Goal: Task Accomplishment & Management: Manage account settings

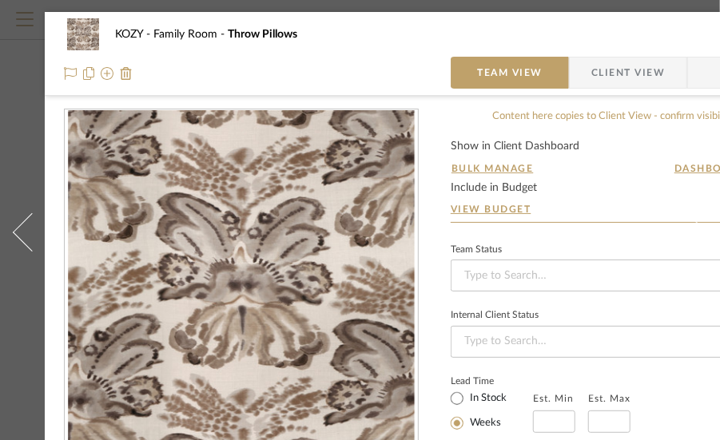
scroll to position [48, 0]
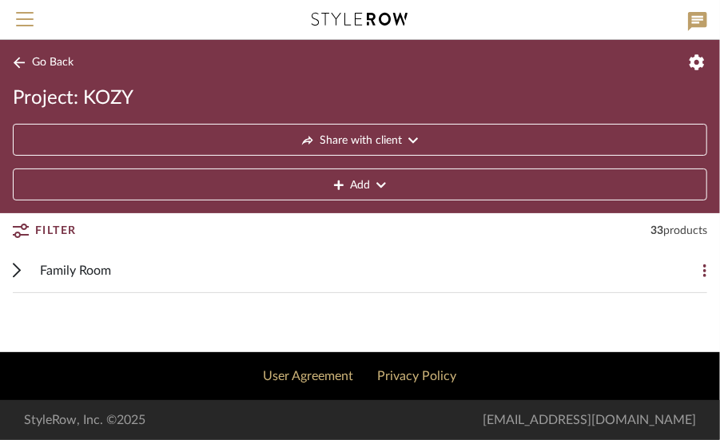
click at [81, 267] on span "Family Room" at bounding box center [75, 270] width 71 height 19
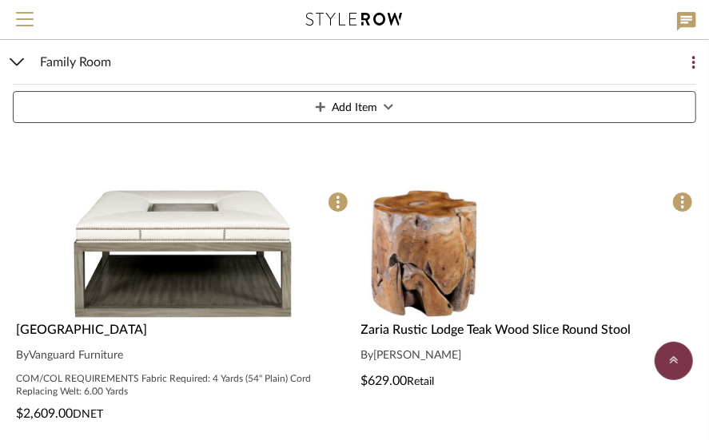
scroll to position [1917, 0]
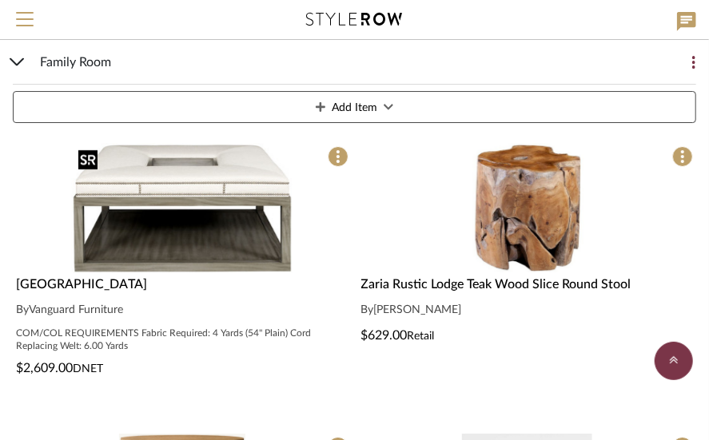
click at [241, 187] on img "0" at bounding box center [182, 208] width 220 height 130
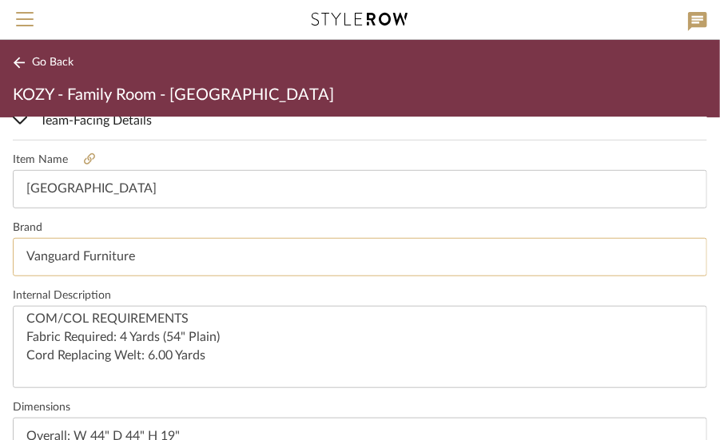
scroll to position [451, 0]
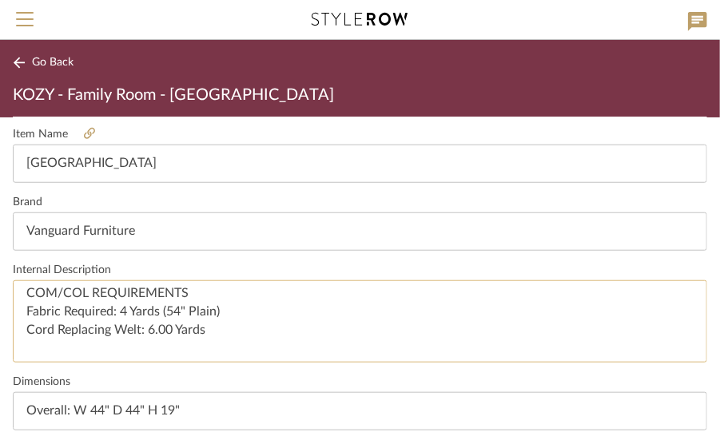
click at [215, 330] on textarea "COM/COL REQUIREMENTS Fabric Required: 4 Yards (54" Plain) Cord Replacing Welt: …" at bounding box center [360, 321] width 694 height 82
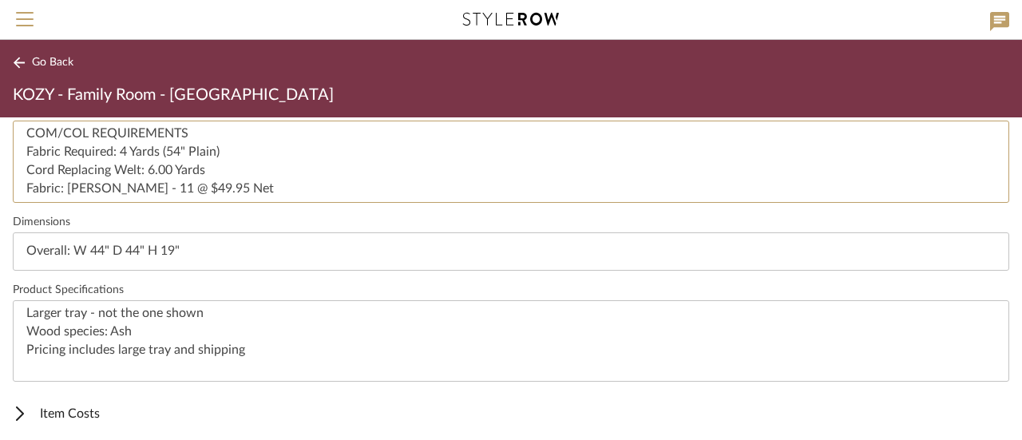
scroll to position [689, 0]
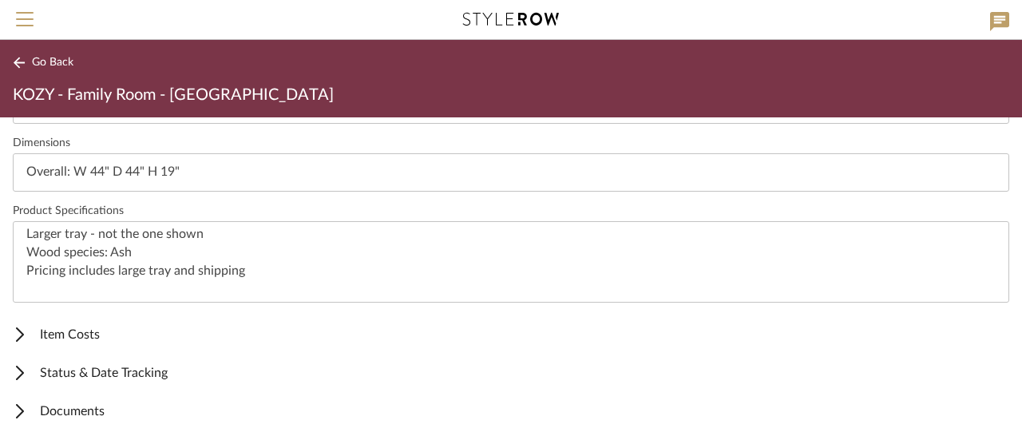
type textarea "COM/COL REQUIREMENTS Fabric Required: 4 Yards (54" Plain) Cord Replacing Welt: …"
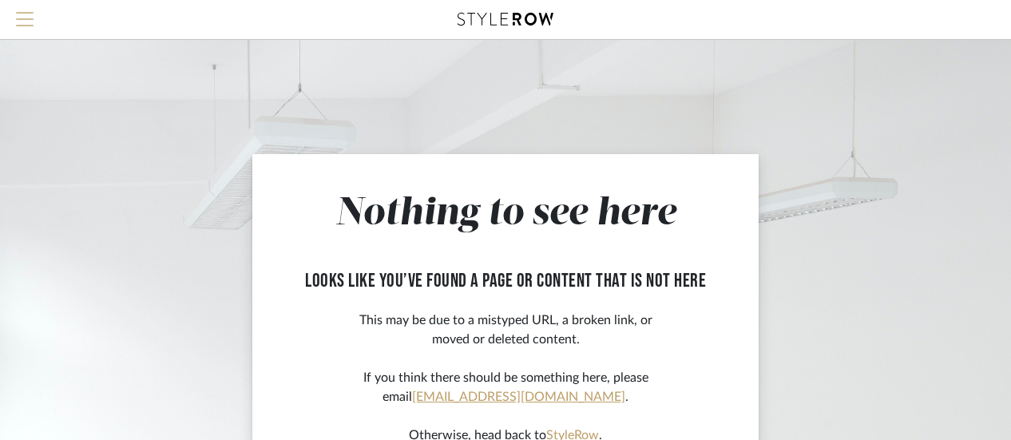
click at [24, 15] on span "Menu" at bounding box center [25, 24] width 18 height 24
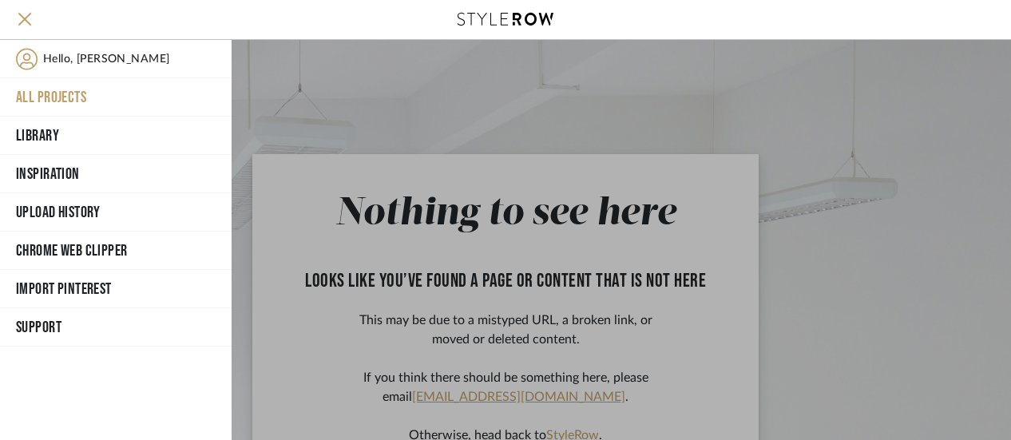
click at [64, 90] on button "All Projects" at bounding box center [116, 97] width 232 height 38
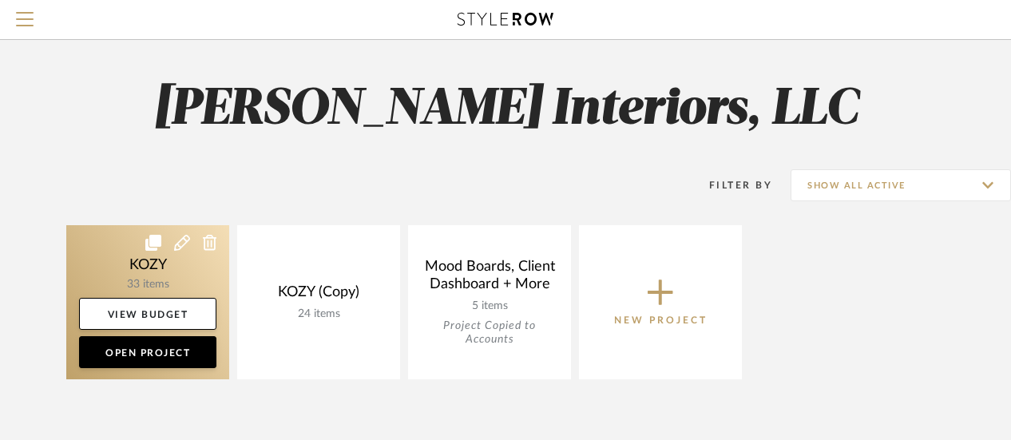
click at [163, 257] on link at bounding box center [147, 302] width 163 height 154
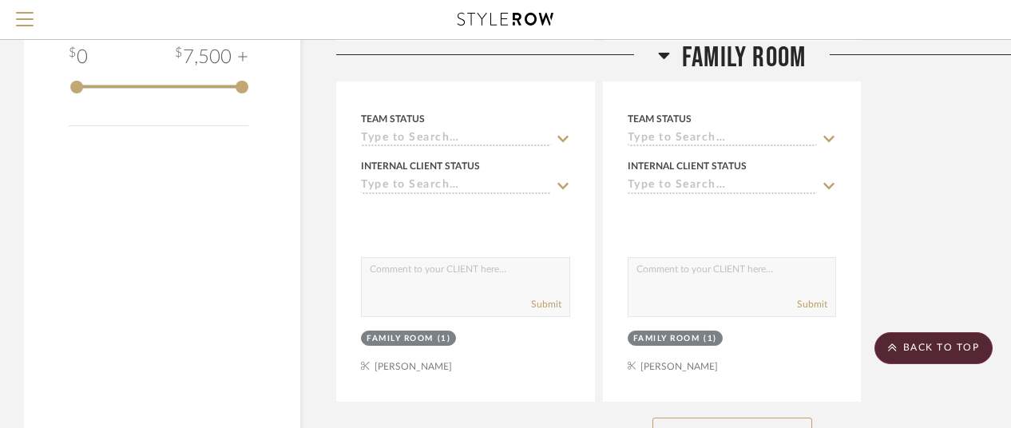
scroll to position [2221, 0]
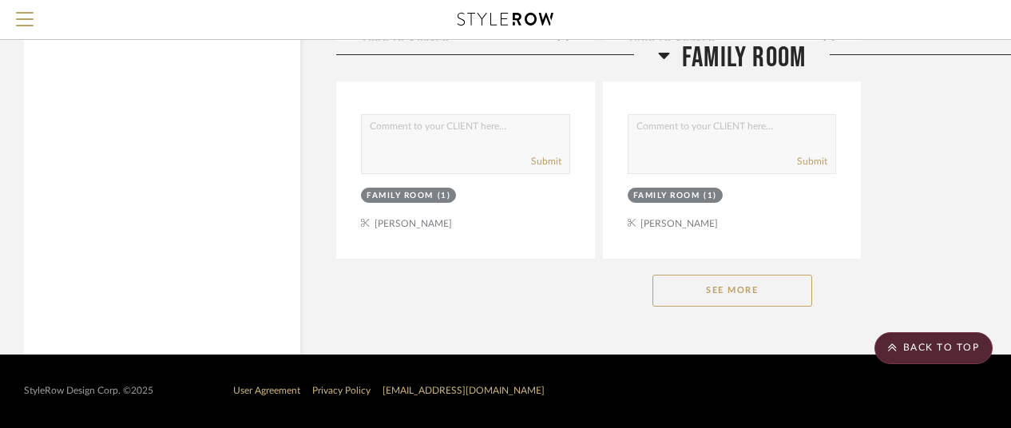
click at [717, 292] on button "See More" at bounding box center [733, 291] width 160 height 32
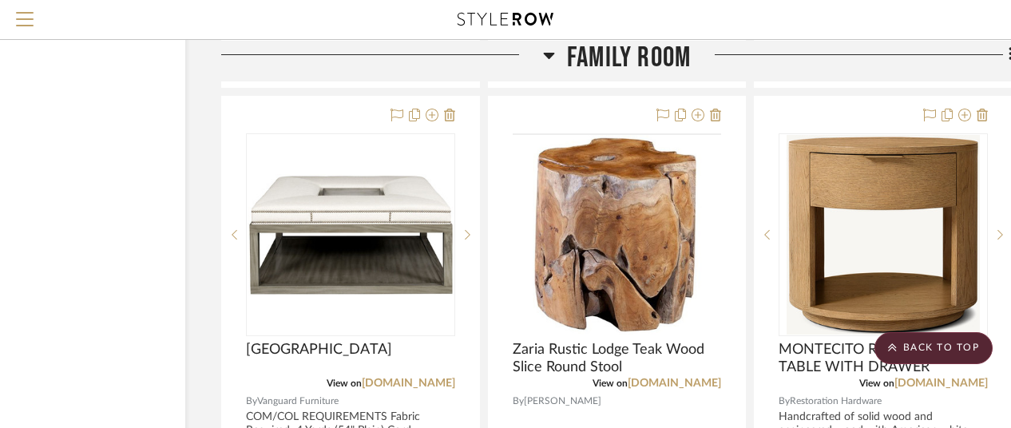
scroll to position [3179, 115]
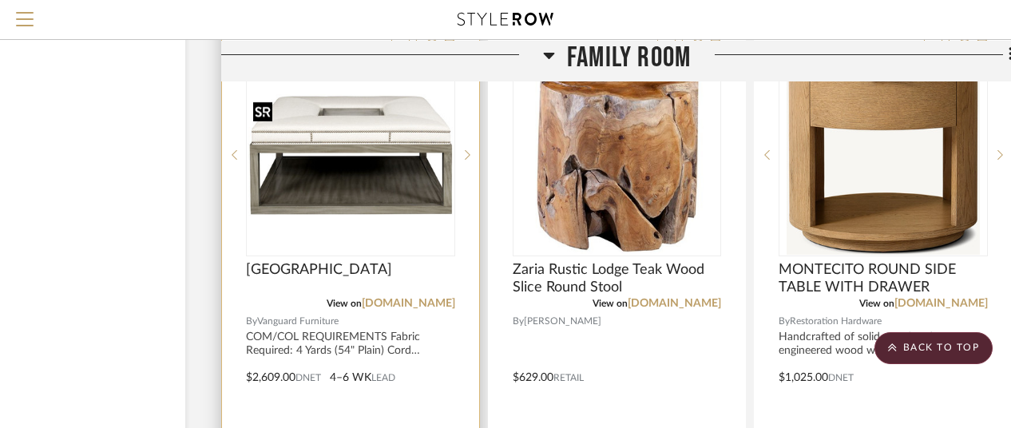
click at [391, 185] on img "0" at bounding box center [351, 154] width 206 height 121
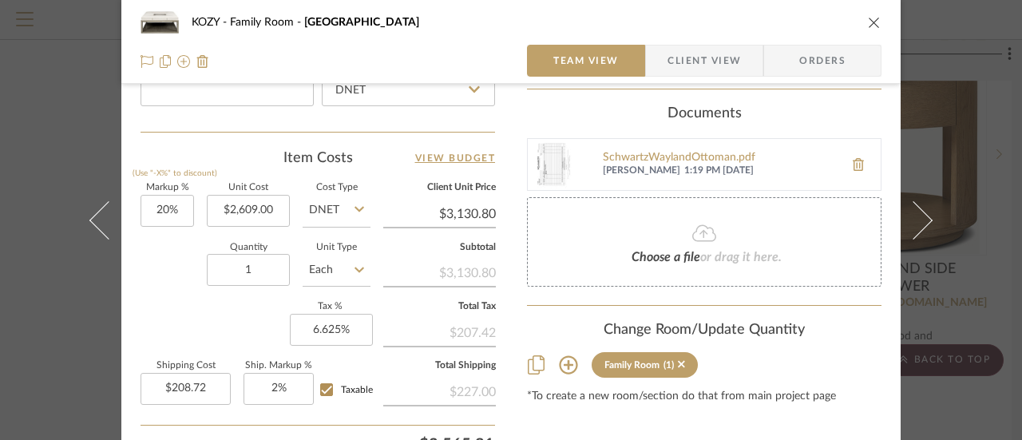
scroll to position [804, 0]
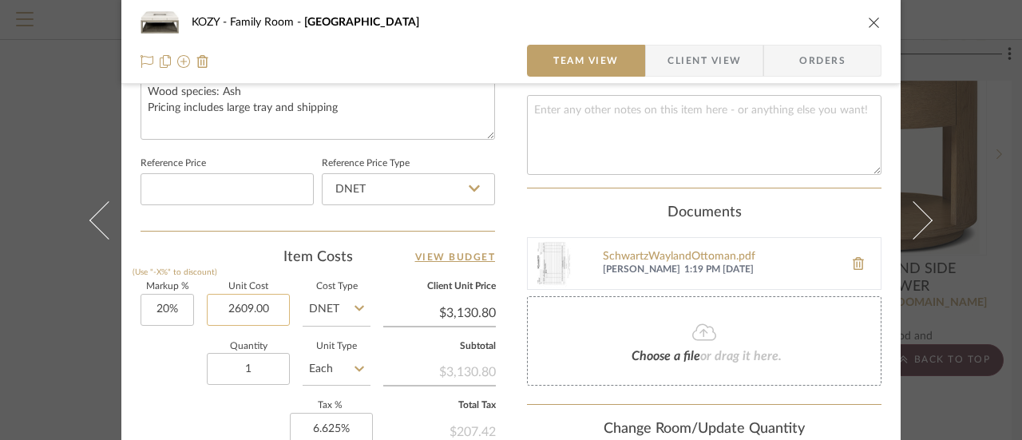
click at [274, 304] on input "2609.00" at bounding box center [248, 310] width 83 height 32
type input "$2,850.00"
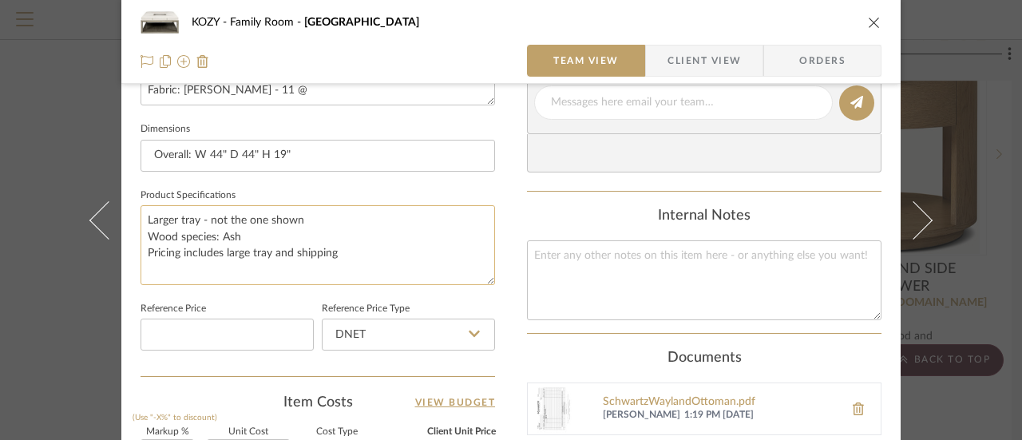
scroll to position [564, 0]
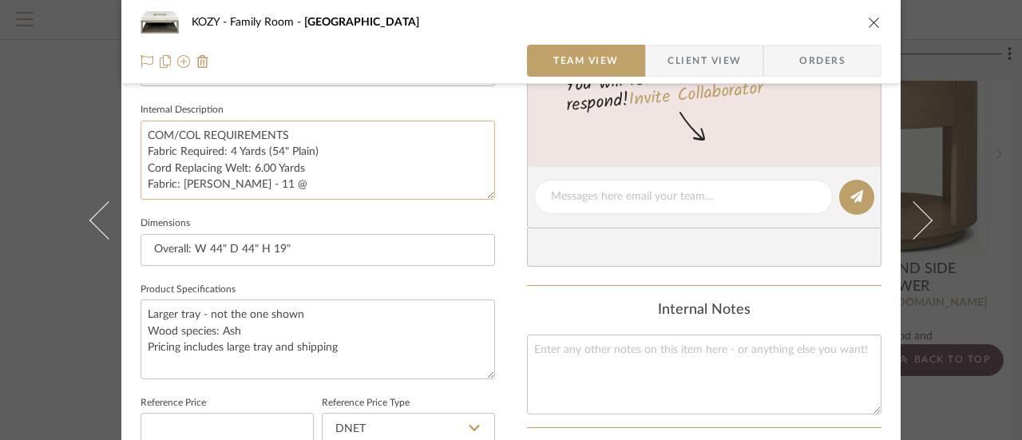
type input "$3,420.00"
click at [252, 183] on textarea "COM/COL REQUIREMENTS Fabric Required: 4 Yards (54" Plain) Cord Replacing Welt: …" at bounding box center [318, 160] width 355 height 79
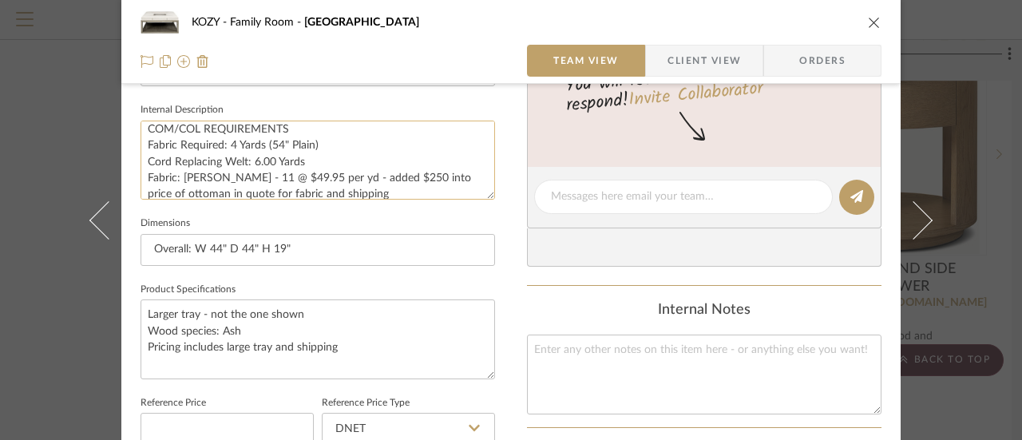
click at [297, 191] on textarea "COM/COL REQUIREMENTS Fabric Required: 4 Yards (54" Plain) Cord Replacing Welt: …" at bounding box center [318, 160] width 355 height 79
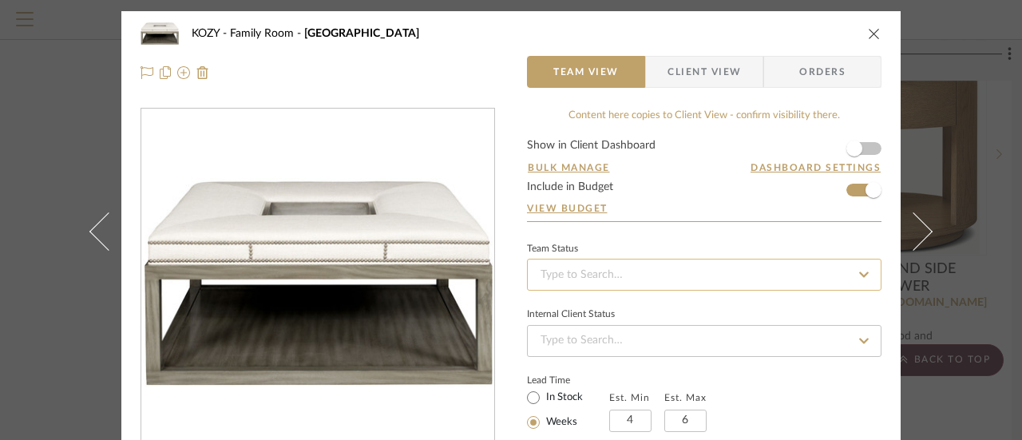
scroll to position [0, 0]
type textarea "COM/COL REQUIREMENTS Fabric Required: 4 Yards (54" Plain) Cord Replacing Welt: …"
click at [868, 31] on icon "close" at bounding box center [874, 34] width 13 height 13
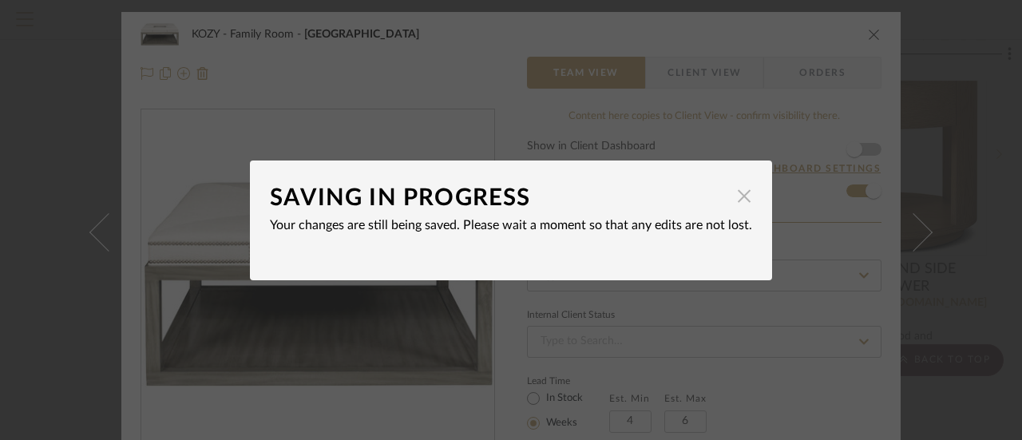
click at [740, 199] on span "button" at bounding box center [744, 197] width 32 height 32
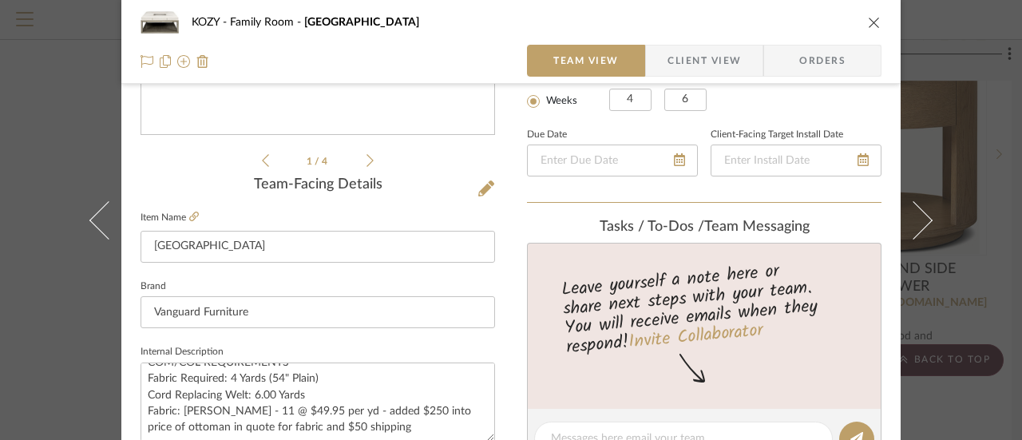
scroll to position [320, 0]
